Goal: Find specific page/section: Find specific page/section

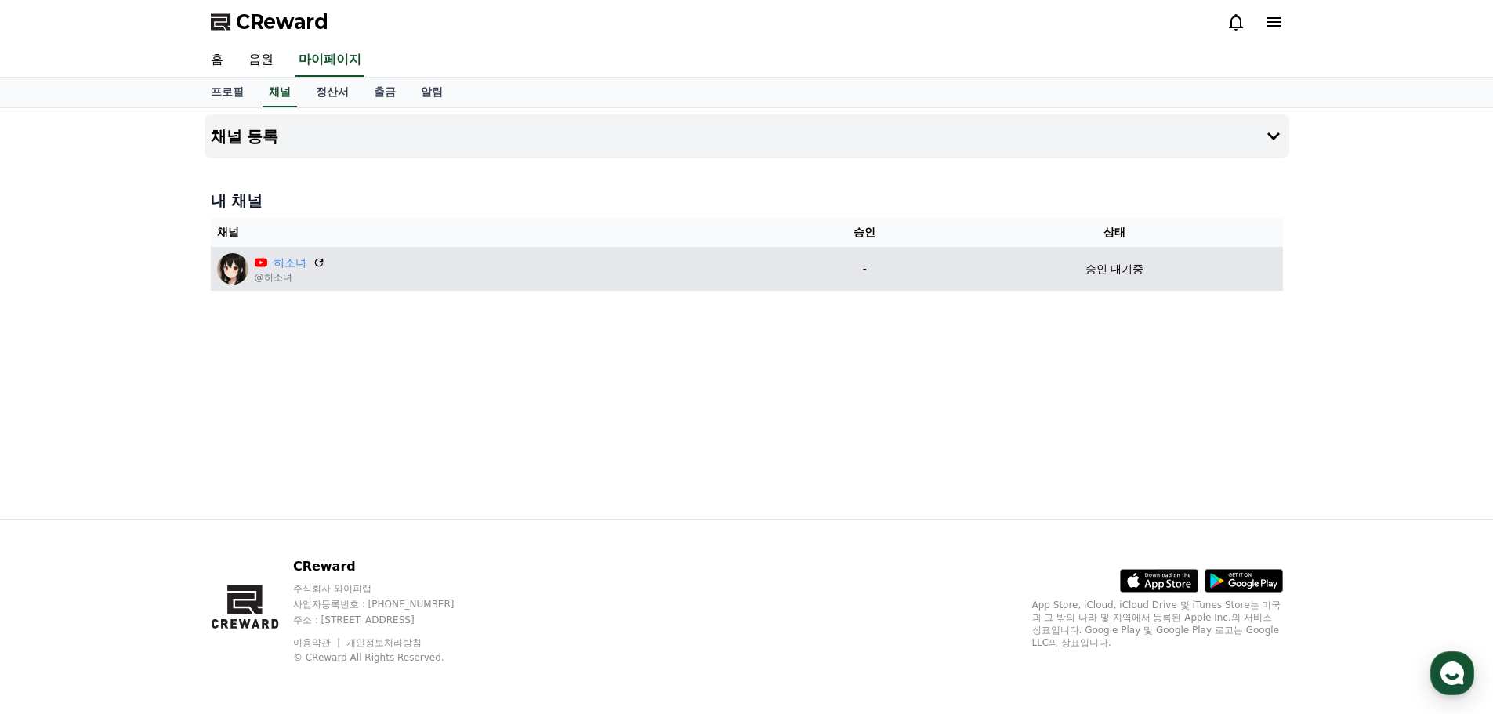
click at [935, 282] on td "-" at bounding box center [865, 269] width 164 height 44
click at [397, 256] on div "히소녀 @히소녀" at bounding box center [497, 268] width 560 height 31
click at [297, 275] on p "@히소녀" at bounding box center [290, 277] width 71 height 13
drag, startPoint x: 267, startPoint y: 267, endPoint x: 245, endPoint y: 264, distance: 22.9
click at [266, 266] on div "히소녀" at bounding box center [290, 263] width 71 height 16
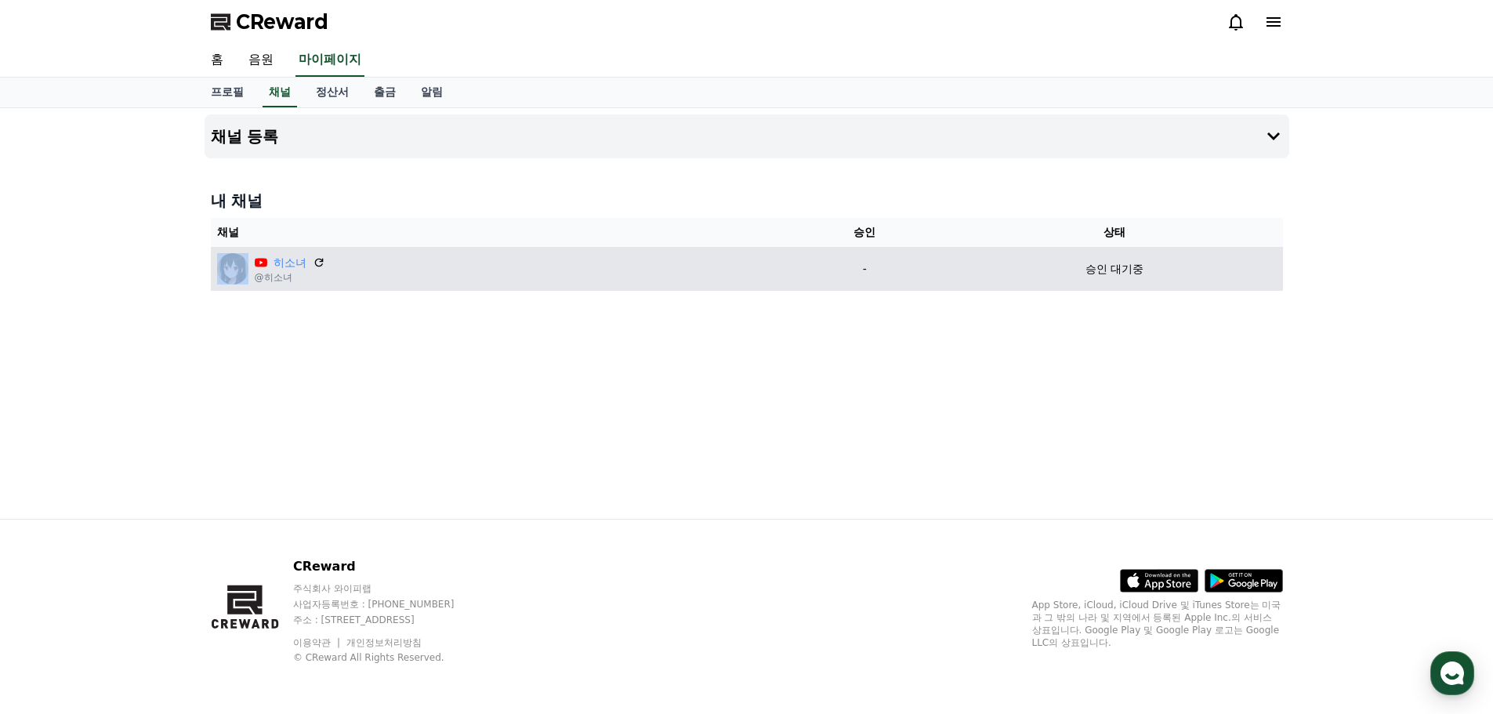
click at [244, 265] on img at bounding box center [232, 268] width 31 height 31
drag, startPoint x: 245, startPoint y: 263, endPoint x: 258, endPoint y: 260, distance: 12.9
click at [248, 263] on div "히소녀 @히소녀" at bounding box center [497, 268] width 560 height 31
click at [292, 269] on link "히소녀" at bounding box center [290, 263] width 33 height 16
drag, startPoint x: 1245, startPoint y: 248, endPoint x: 1235, endPoint y: 248, distance: 10.2
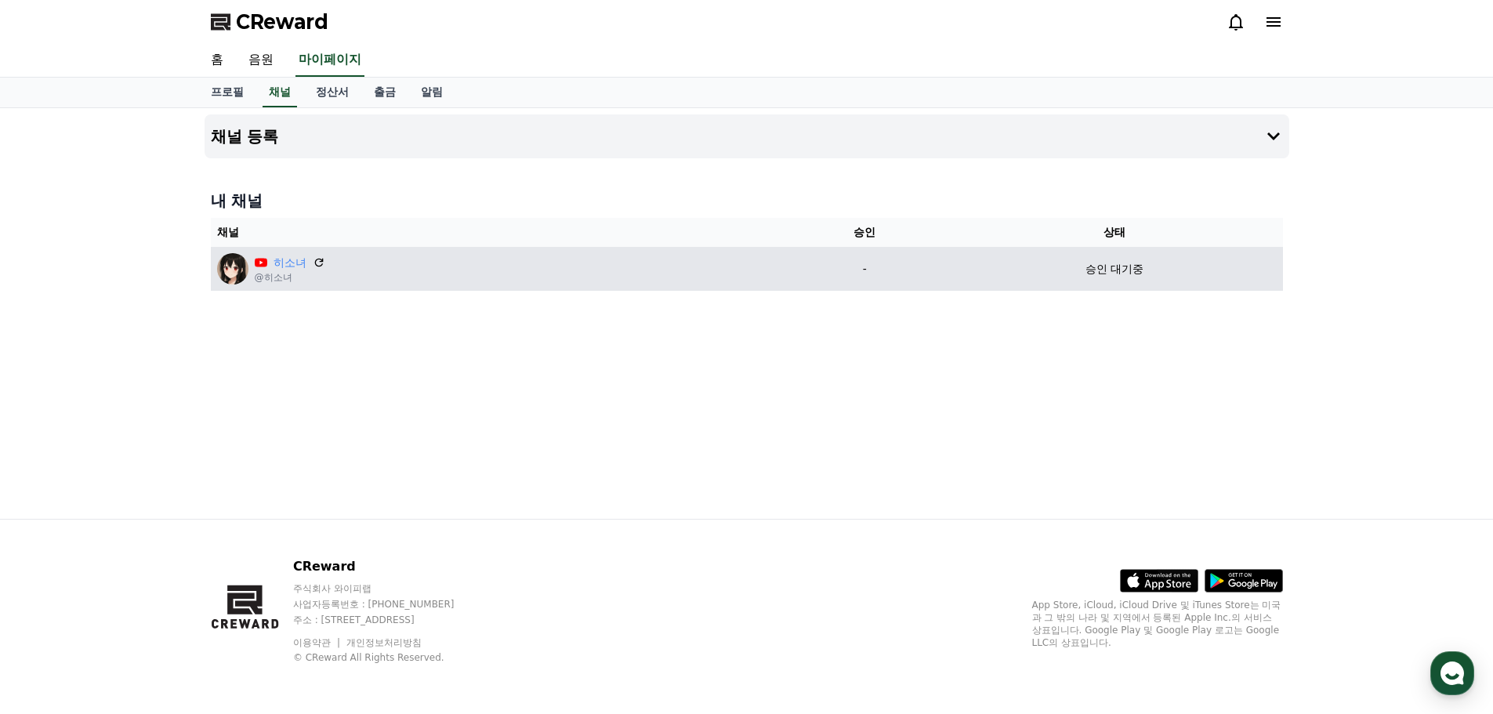
click at [1243, 248] on td "승인 대기중" at bounding box center [1115, 269] width 336 height 44
click at [1144, 259] on td "승인 대기중" at bounding box center [1115, 269] width 336 height 44
click at [1141, 277] on p "승인 대기중" at bounding box center [1115, 269] width 58 height 16
drag, startPoint x: 1139, startPoint y: 276, endPoint x: 1103, endPoint y: 271, distance: 36.4
click at [1103, 271] on p "승인 대기중" at bounding box center [1115, 269] width 58 height 16
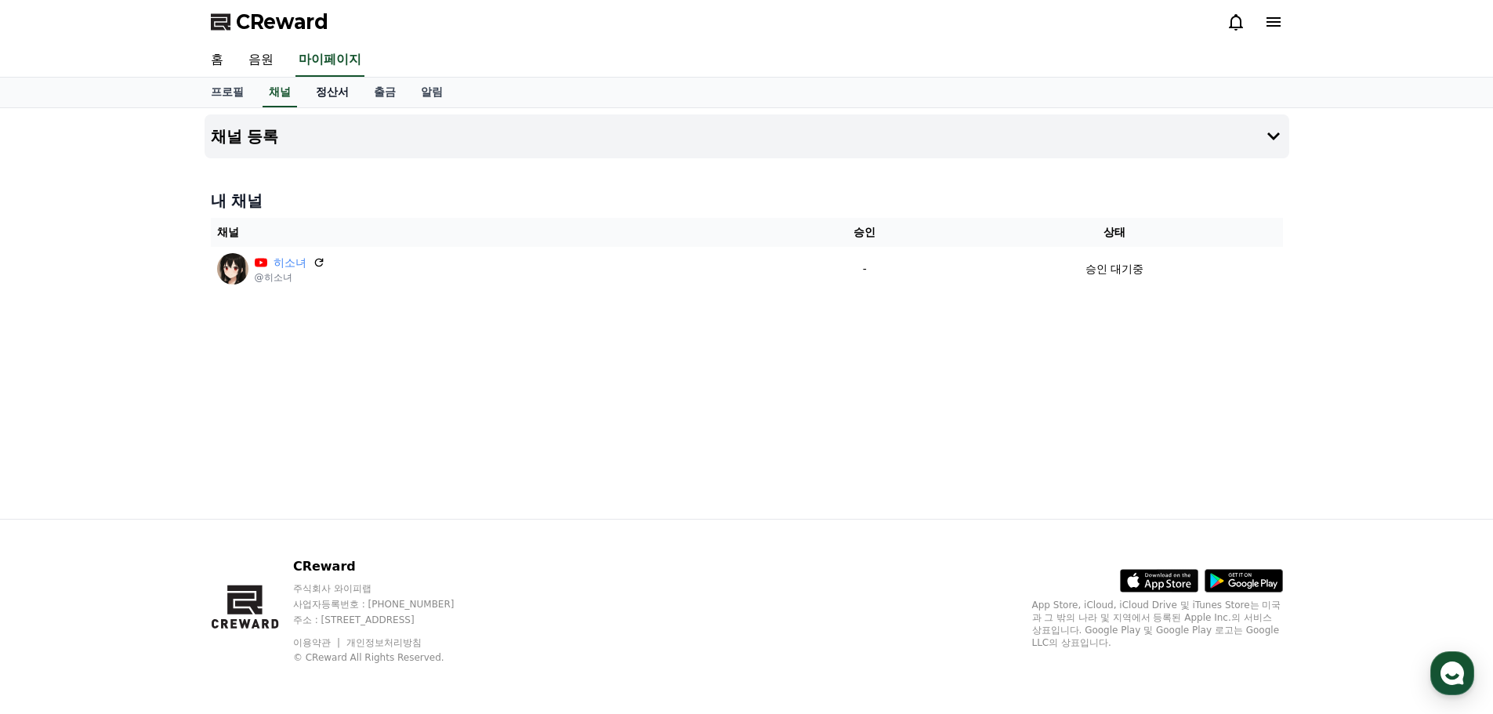
click at [327, 89] on link "정산서" at bounding box center [332, 93] width 58 height 30
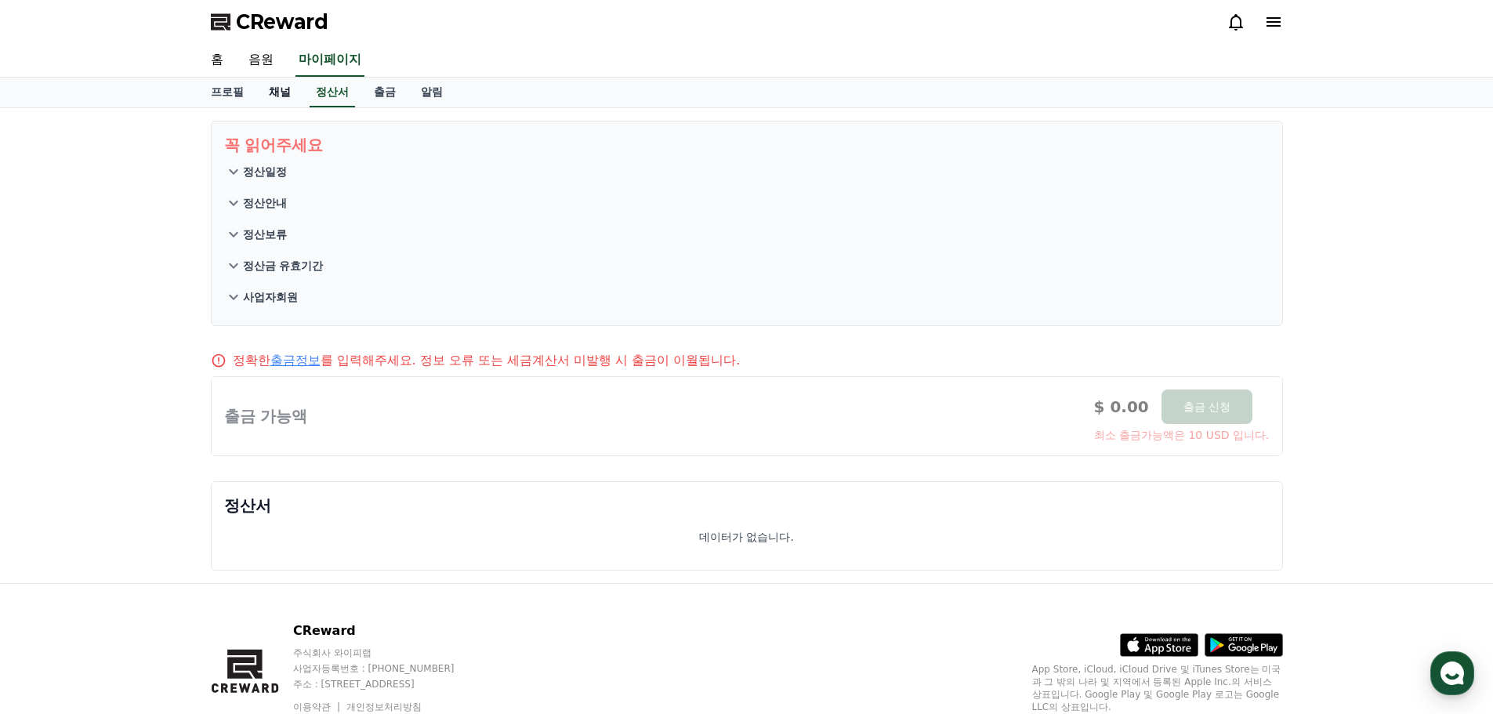
click at [281, 93] on link "채널" at bounding box center [279, 93] width 47 height 30
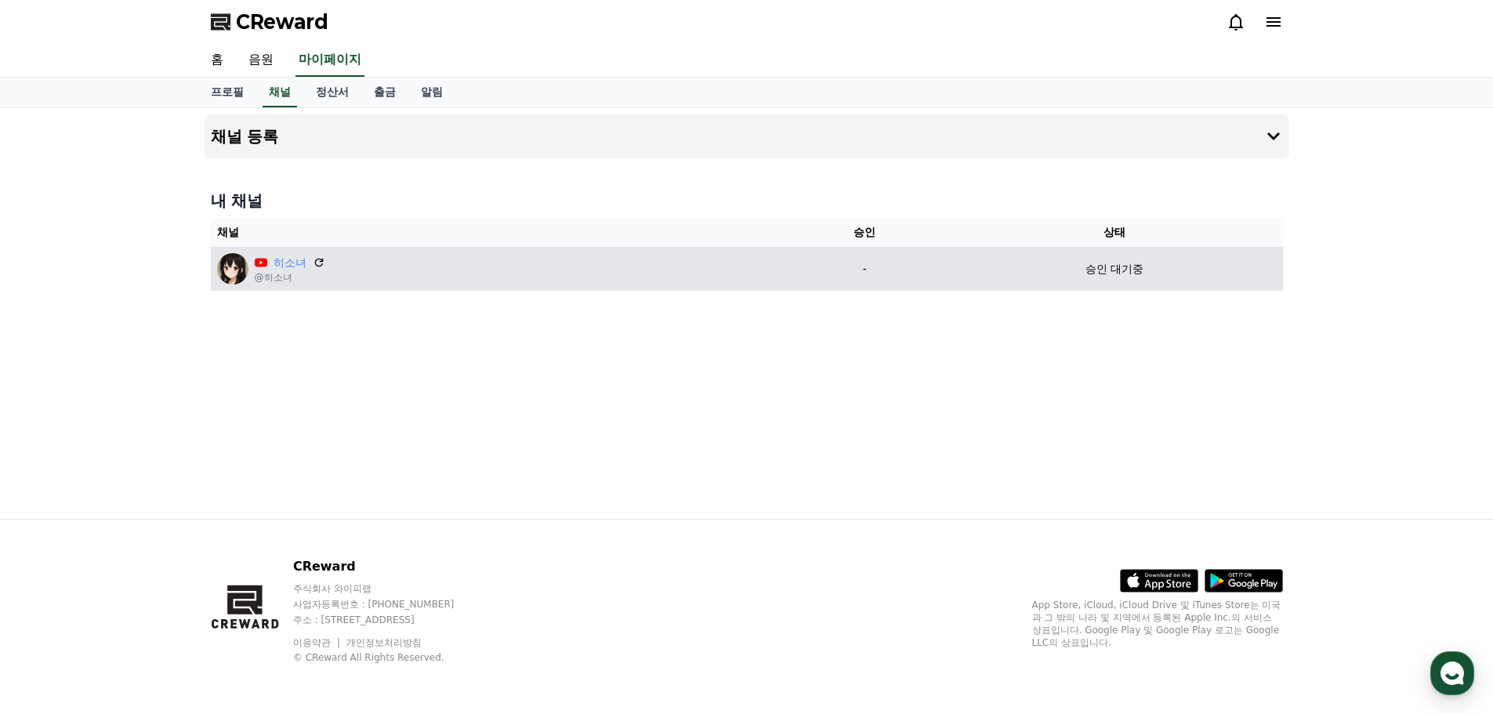
click at [959, 288] on td "승인 대기중" at bounding box center [1115, 269] width 336 height 44
click at [1113, 270] on p "승인 대기중" at bounding box center [1115, 269] width 58 height 16
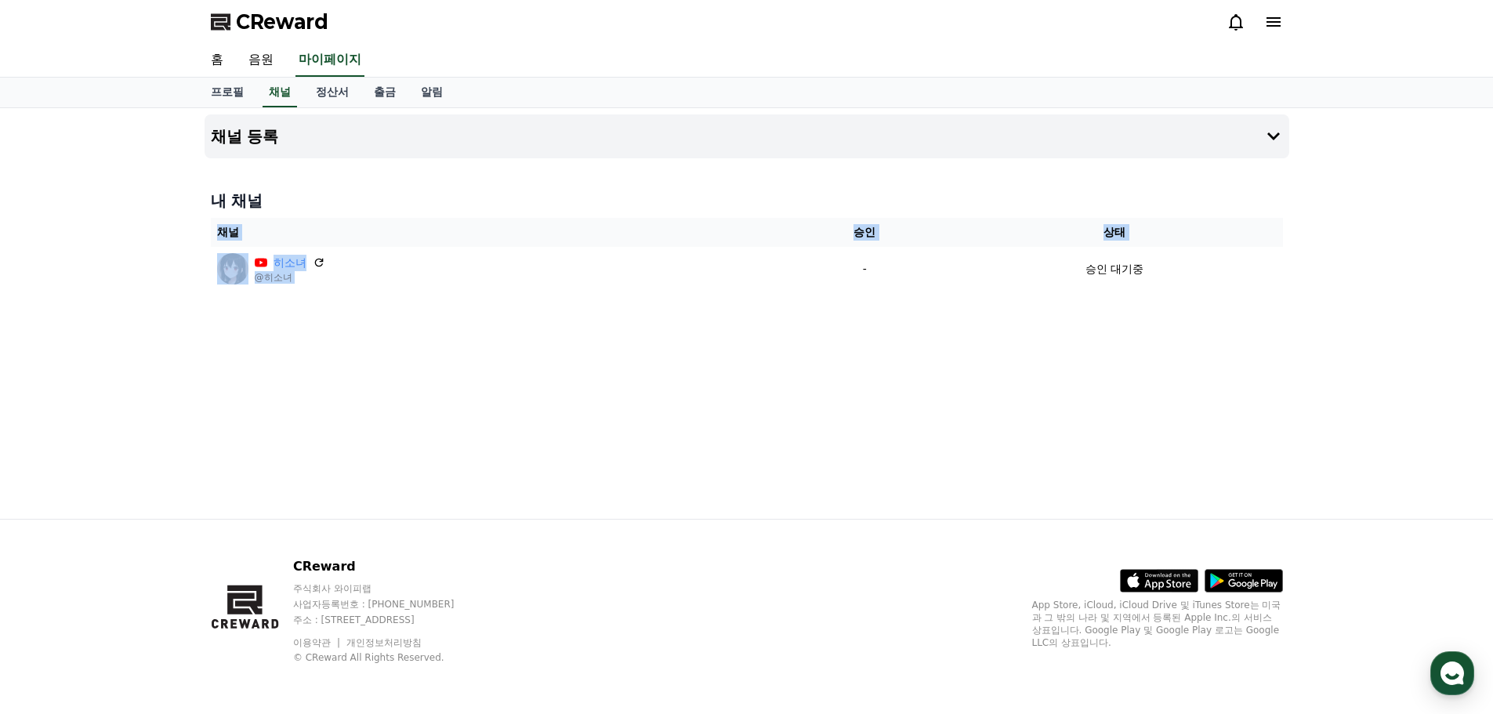
drag, startPoint x: 838, startPoint y: 282, endPoint x: 449, endPoint y: 297, distance: 389.1
click at [449, 297] on div "채널 등록 내 채널 채널 승인 상태 히소녀 @히소녀 - 승인 대기중" at bounding box center [746, 313] width 1097 height 411
click at [343, 99] on link "정산서" at bounding box center [332, 93] width 58 height 30
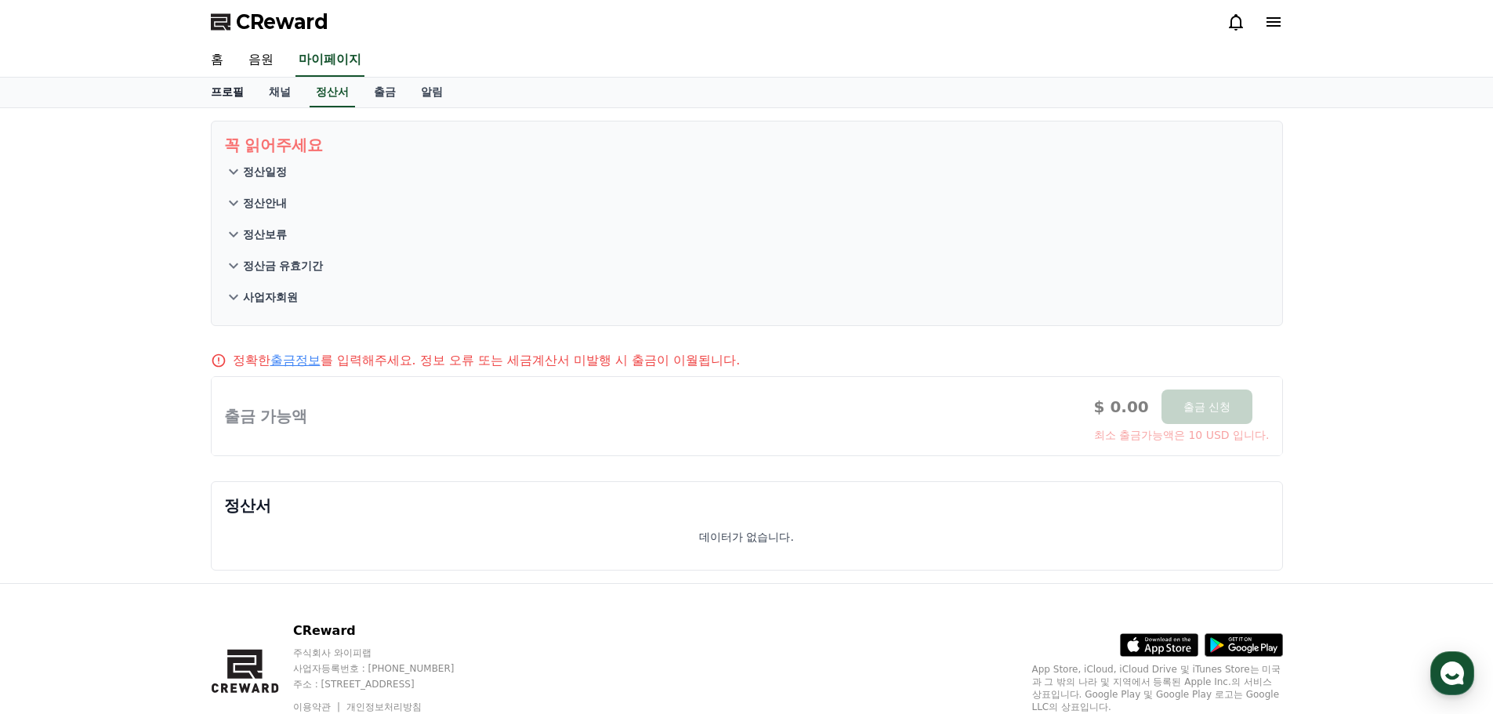
click at [225, 104] on link "프로필" at bounding box center [227, 93] width 58 height 30
select select "**********"
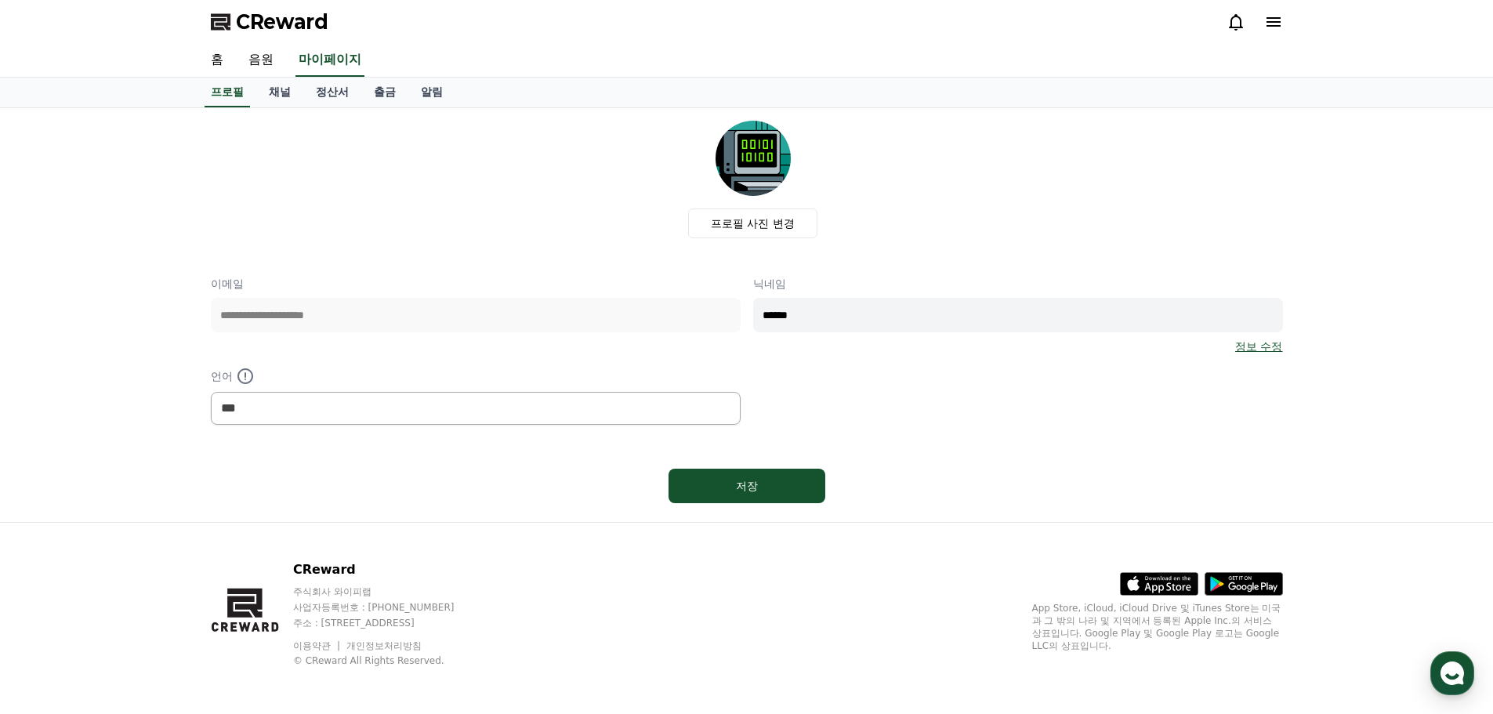
click at [259, 108] on div "**********" at bounding box center [746, 315] width 1097 height 414
click at [269, 108] on div "**********" at bounding box center [746, 315] width 1097 height 414
click at [273, 103] on link "채널" at bounding box center [279, 93] width 47 height 30
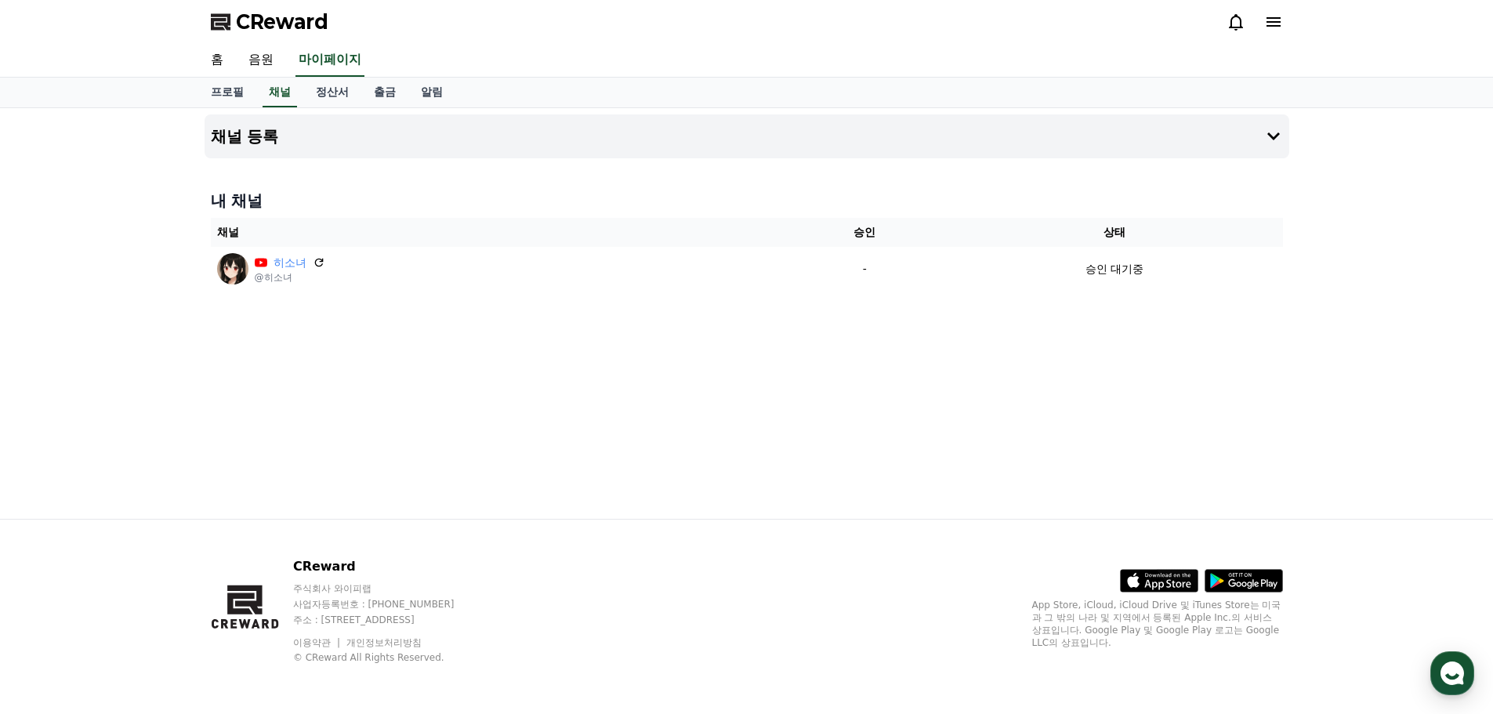
drag, startPoint x: 315, startPoint y: 262, endPoint x: 871, endPoint y: 55, distance: 593.1
click at [318, 262] on icon at bounding box center [319, 262] width 13 height 13
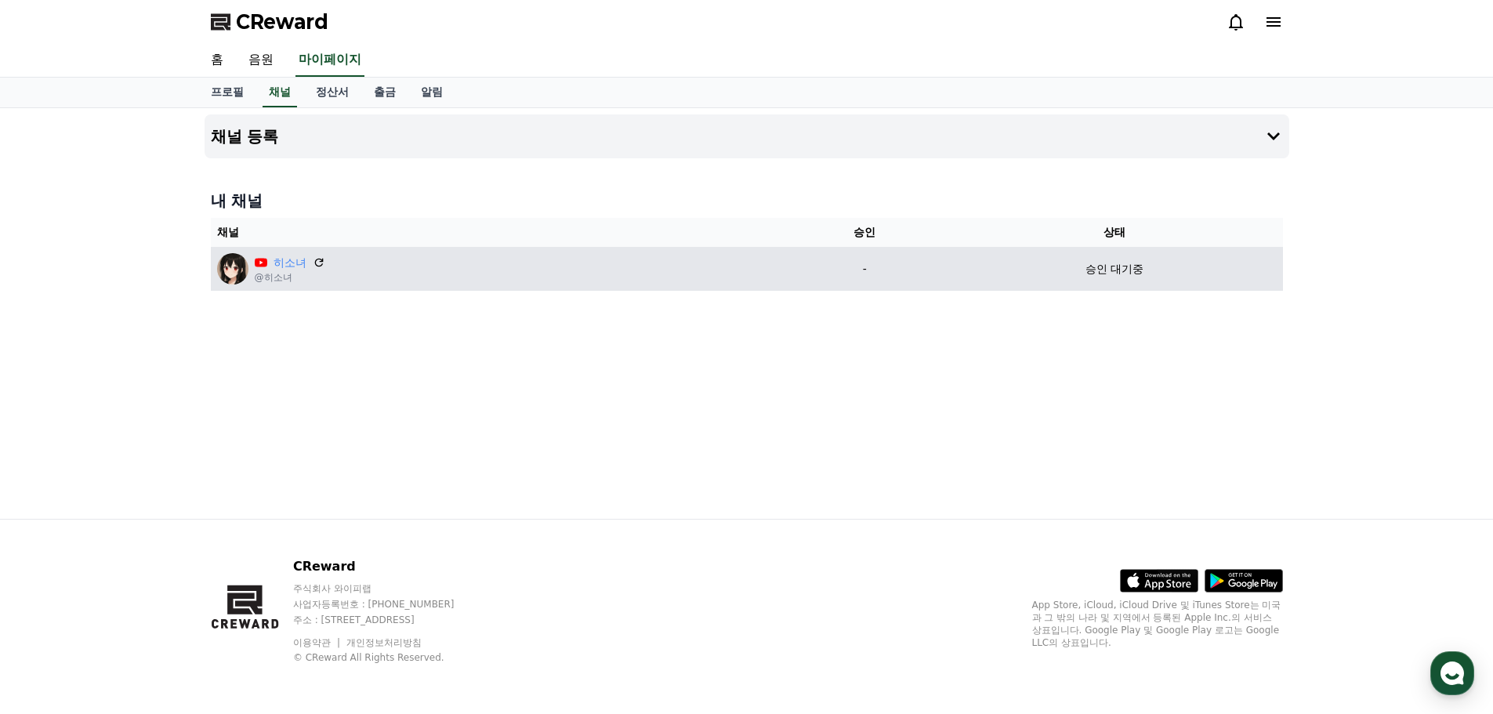
click at [1090, 251] on td "승인 대기중" at bounding box center [1115, 269] width 336 height 44
drag, startPoint x: 963, startPoint y: 268, endPoint x: 923, endPoint y: 276, distance: 41.5
drag, startPoint x: 923, startPoint y: 276, endPoint x: 800, endPoint y: 281, distance: 123.2
click at [771, 278] on div "히소녀 @히소녀" at bounding box center [497, 268] width 560 height 31
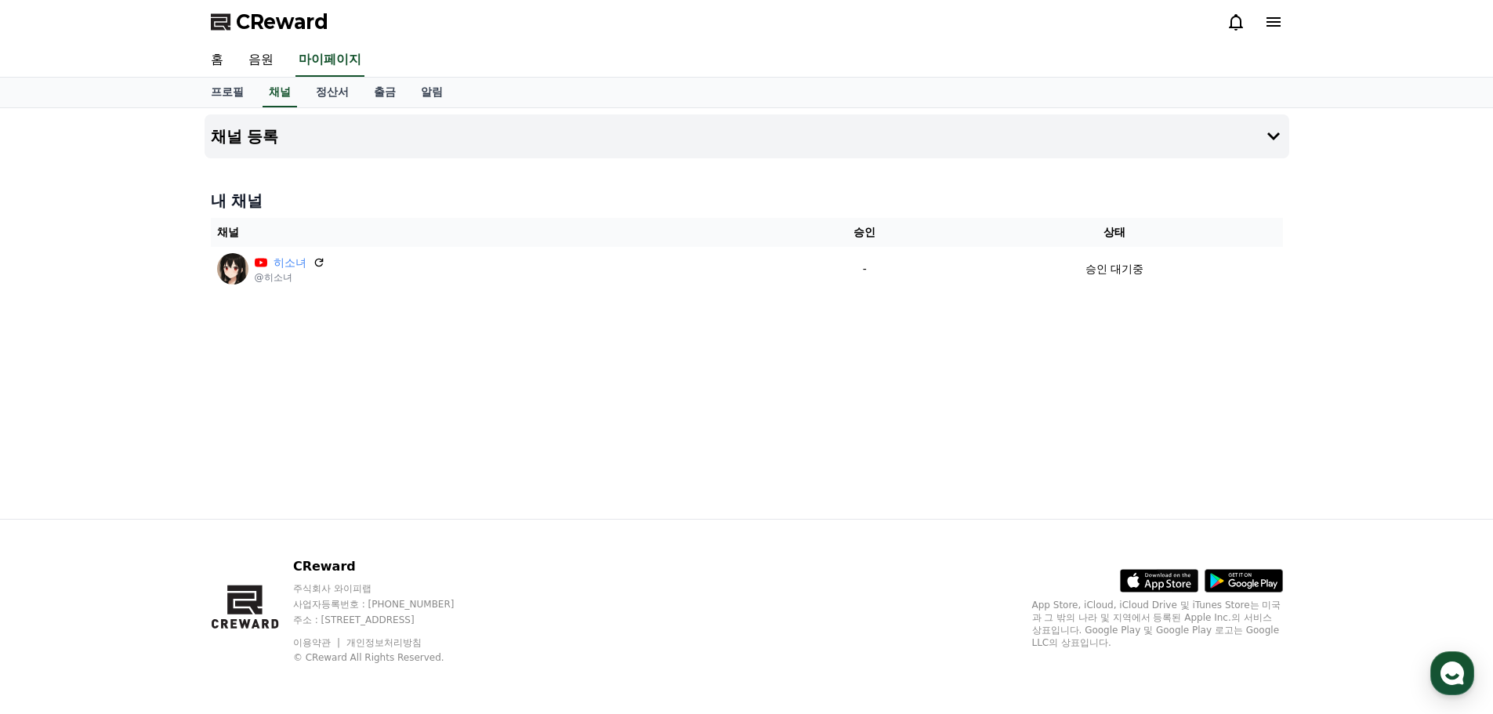
click at [1264, 22] on icon at bounding box center [1273, 22] width 19 height 19
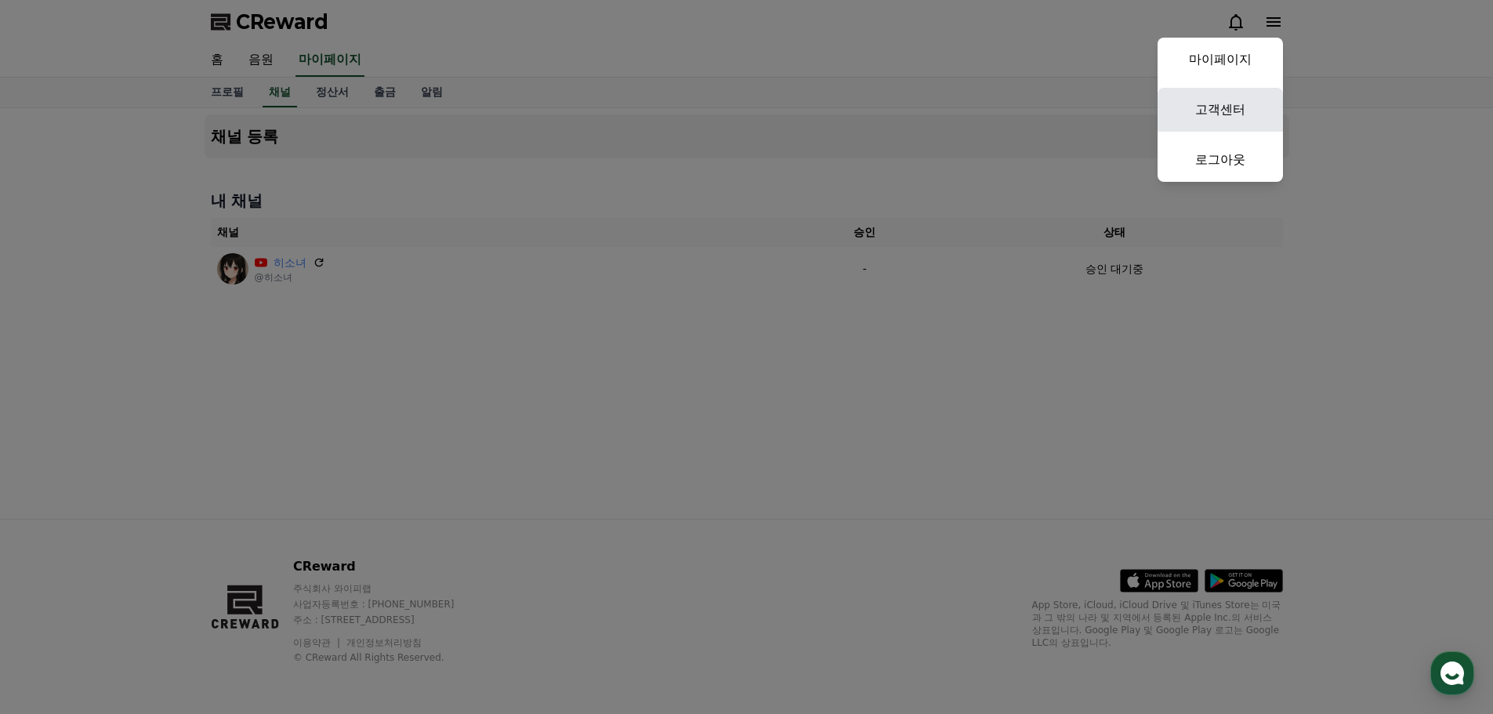
click at [1248, 104] on link "고객센터" at bounding box center [1220, 110] width 125 height 44
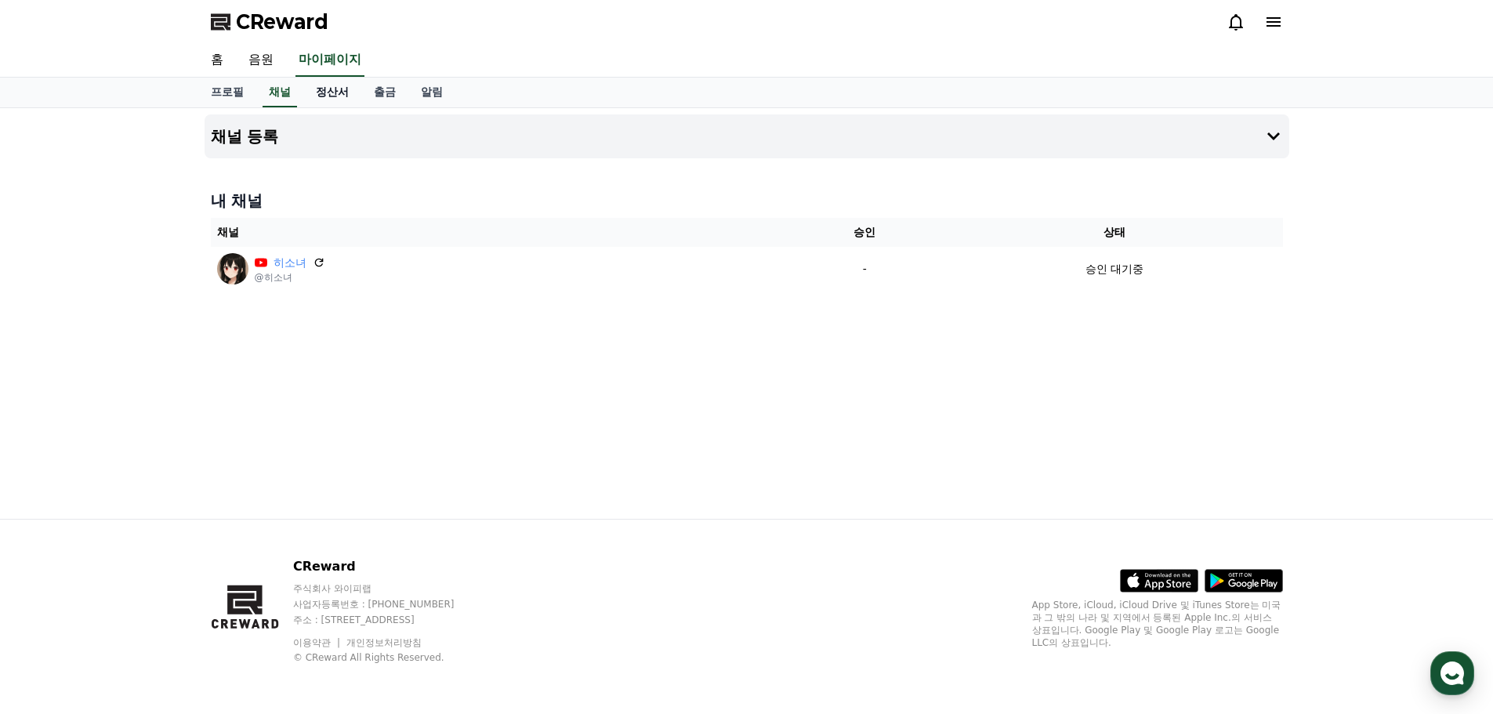
click at [343, 95] on link "정산서" at bounding box center [332, 93] width 58 height 30
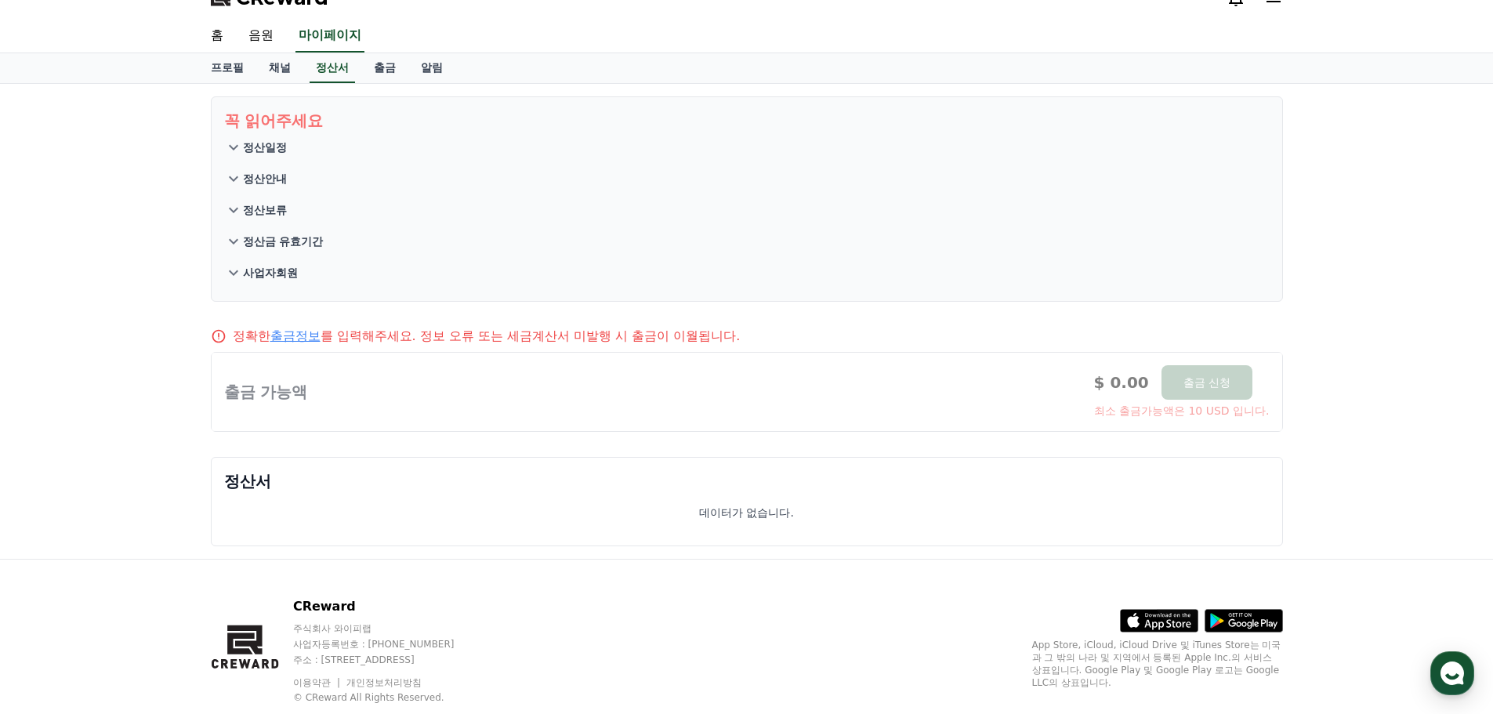
scroll to position [64, 0]
